Goal: Task Accomplishment & Management: Use online tool/utility

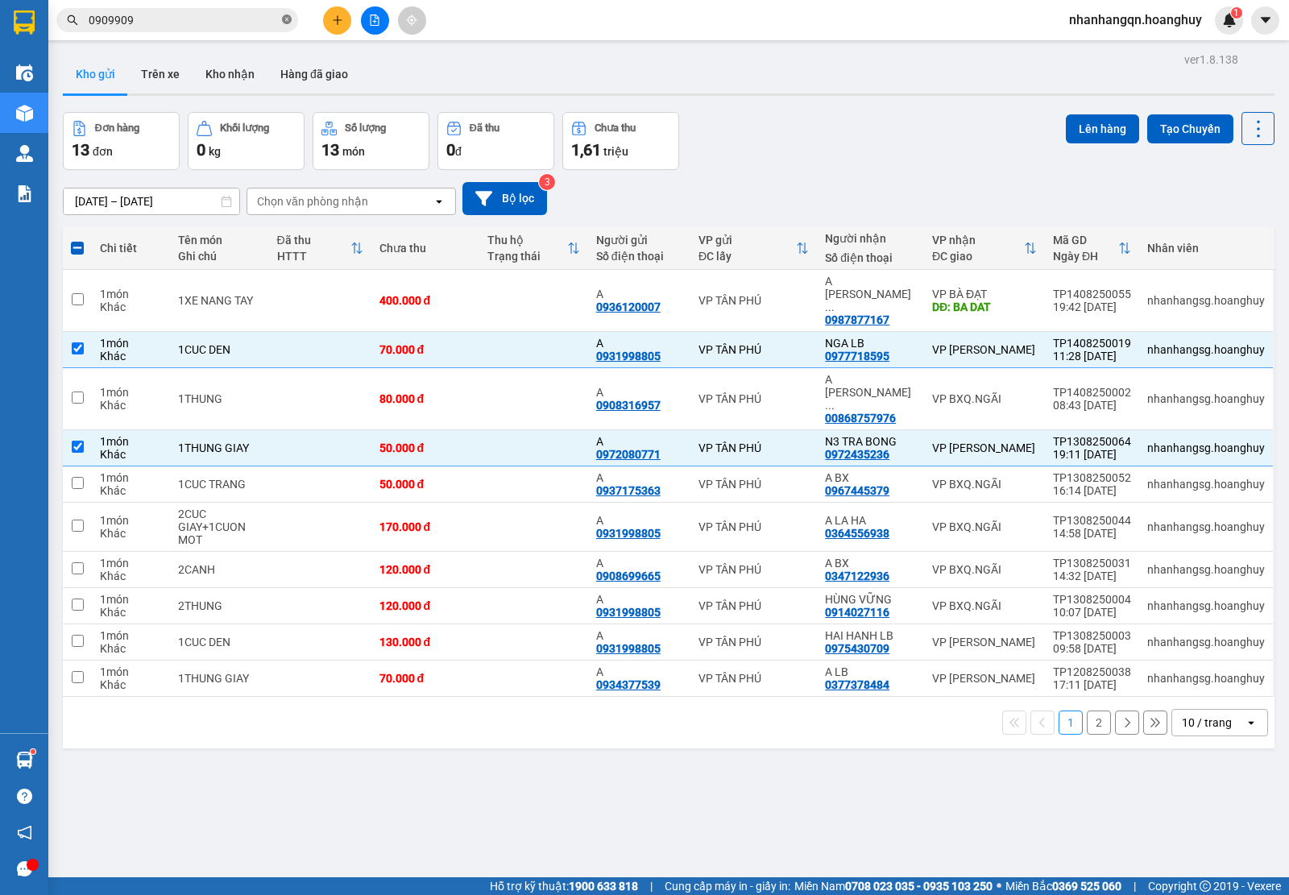
click at [287, 16] on icon "close-circle" at bounding box center [287, 19] width 10 height 10
click at [230, 23] on input "text" at bounding box center [184, 20] width 190 height 18
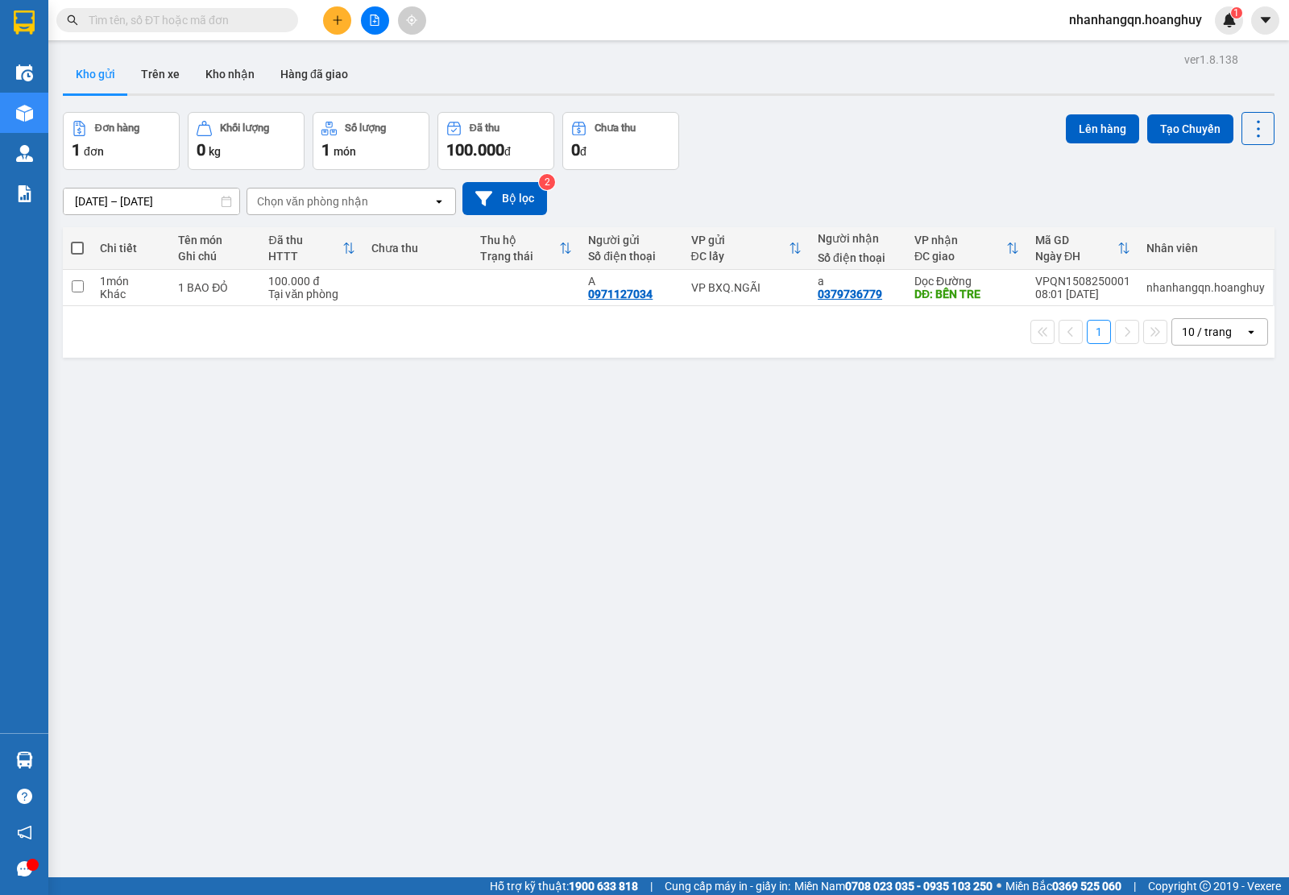
click at [244, 19] on input "text" at bounding box center [184, 20] width 190 height 18
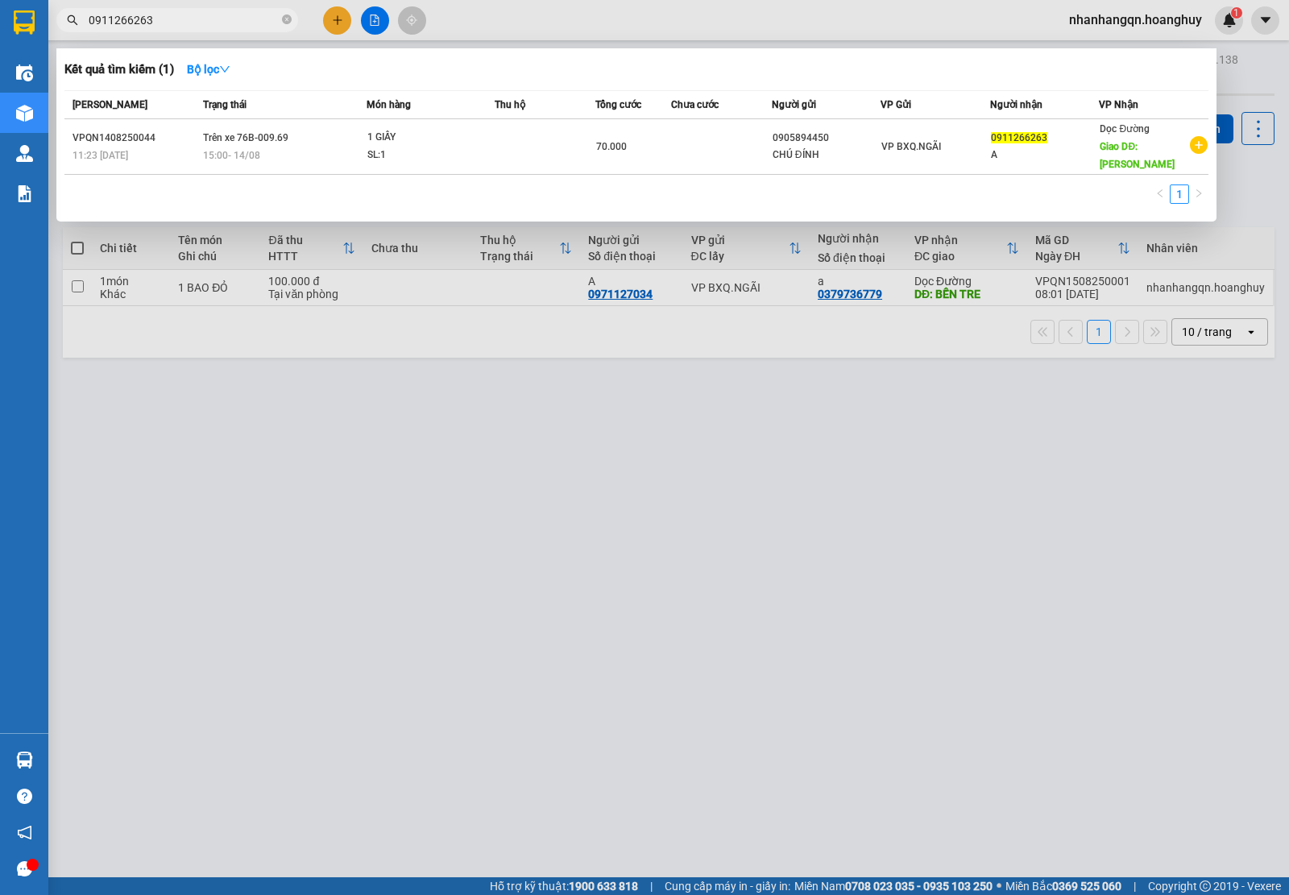
type input "0911266263"
